Goal: Task Accomplishment & Management: Manage account settings

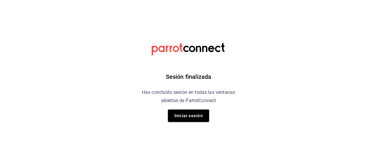
click at [183, 116] on button "Iniciar sesión" at bounding box center [188, 115] width 41 height 12
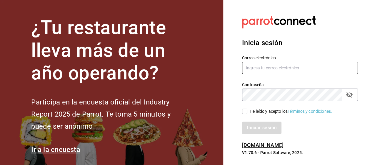
click at [252, 69] on input "text" at bounding box center [300, 68] width 116 height 12
type input "[EMAIL_ADDRESS][DOMAIN_NAME]"
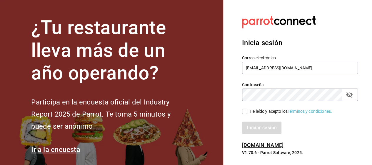
click at [351, 95] on icon "passwordField" at bounding box center [349, 94] width 7 height 7
click at [247, 112] on input "He leído y acepto los Términos y condiciones." at bounding box center [244, 110] width 5 height 5
checkbox input "true"
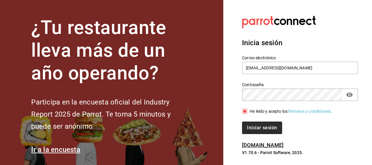
click at [248, 124] on button "Iniciar sesión" at bounding box center [262, 127] width 40 height 12
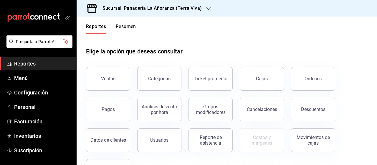
click at [316, 80] on div "Órdenes" at bounding box center [312, 79] width 17 height 6
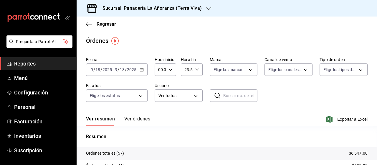
click at [202, 7] on div "Sucursal: Panadería La Añoranza (Terra Viva)" at bounding box center [147, 8] width 132 height 16
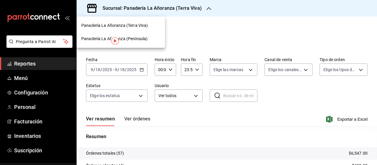
click at [132, 37] on span "Panadería La Añoranza (Península)" at bounding box center [114, 39] width 66 height 6
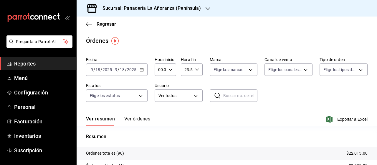
drag, startPoint x: 16, startPoint y: 64, endPoint x: 25, endPoint y: 60, distance: 9.4
click at [16, 64] on span "Reportes" at bounding box center [42, 63] width 57 height 8
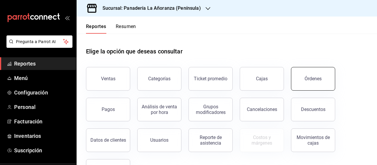
click at [301, 79] on button "Órdenes" at bounding box center [313, 79] width 44 height 24
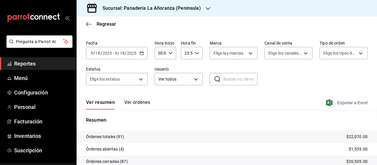
scroll to position [29, 0]
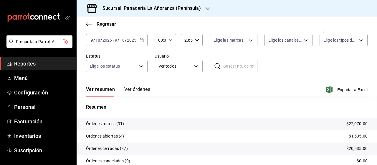
click at [205, 9] on icon "button" at bounding box center [207, 8] width 5 height 5
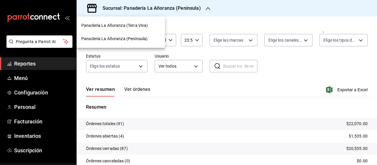
click at [144, 28] on span "Panadería La Añoranza (Terra Viva)" at bounding box center [114, 25] width 67 height 6
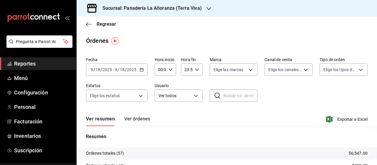
click at [183, 12] on div "Sucursal: Panadería La Añoranza (Terra Viva)" at bounding box center [147, 8] width 132 height 16
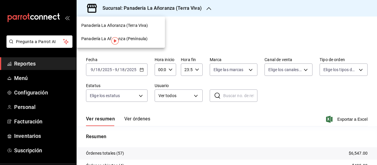
click at [140, 41] on span "Panadería La Añoranza (Península)" at bounding box center [114, 39] width 66 height 6
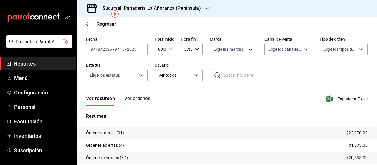
scroll to position [29, 0]
